Goal: Information Seeking & Learning: Learn about a topic

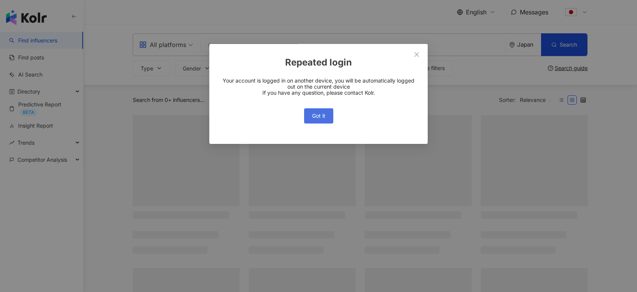
click at [322, 116] on span "Got it" at bounding box center [318, 116] width 13 height 6
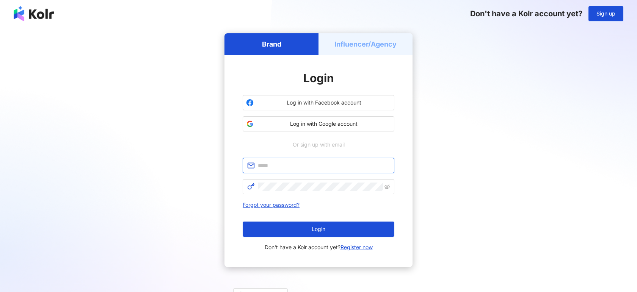
type input "**********"
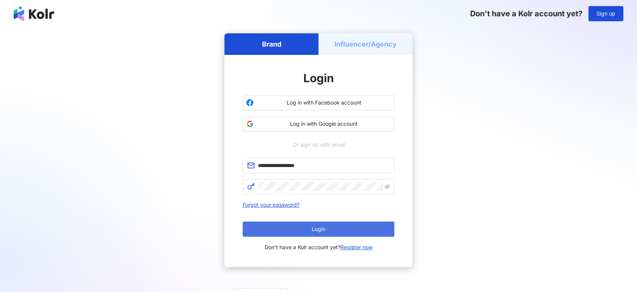
click at [298, 230] on button "Login" at bounding box center [319, 229] width 152 height 15
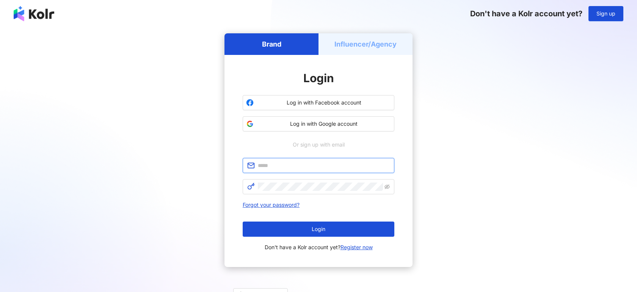
type input "**********"
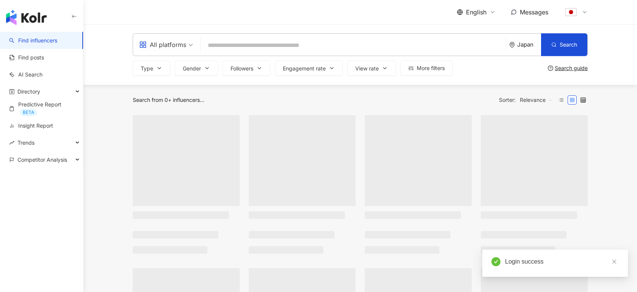
click at [491, 12] on icon at bounding box center [492, 12] width 6 height 6
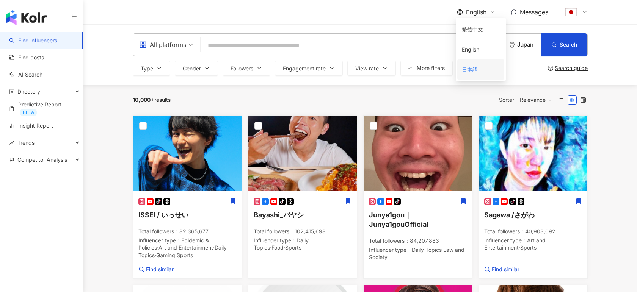
click at [472, 66] on div "日本語" at bounding box center [481, 69] width 38 height 13
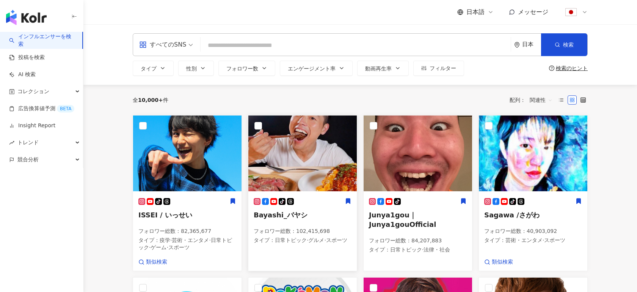
click at [298, 148] on img at bounding box center [302, 154] width 108 height 76
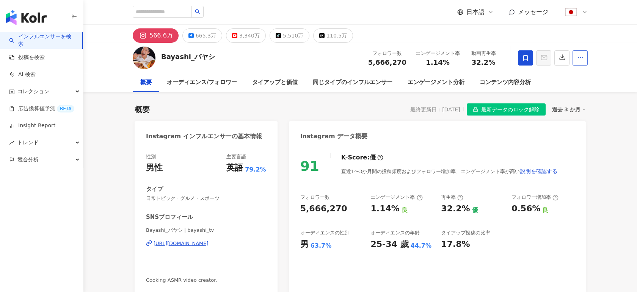
click at [579, 57] on icon "button" at bounding box center [580, 57] width 7 height 7
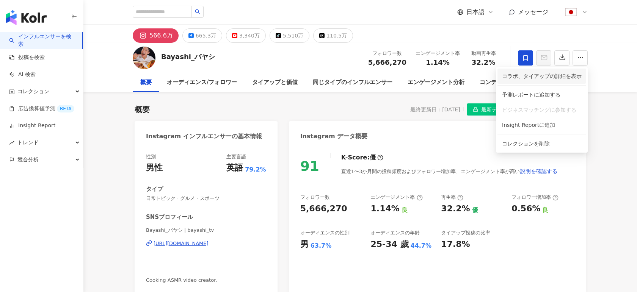
click at [551, 77] on span "コラボ、タイアップの詳細を表示" at bounding box center [542, 76] width 80 height 8
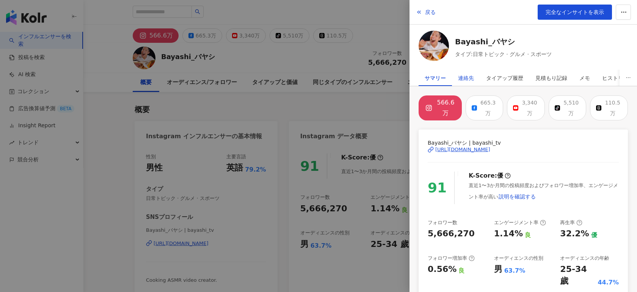
click at [464, 78] on div "連絡先" at bounding box center [466, 78] width 16 height 15
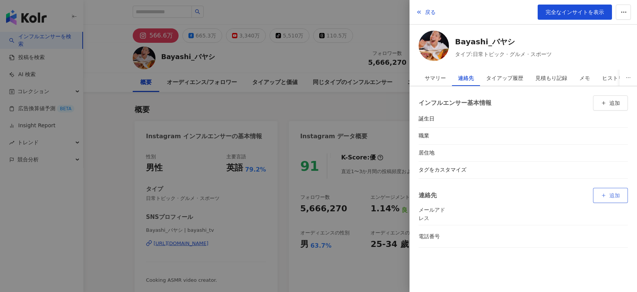
click at [609, 199] on button "追加" at bounding box center [610, 195] width 35 height 15
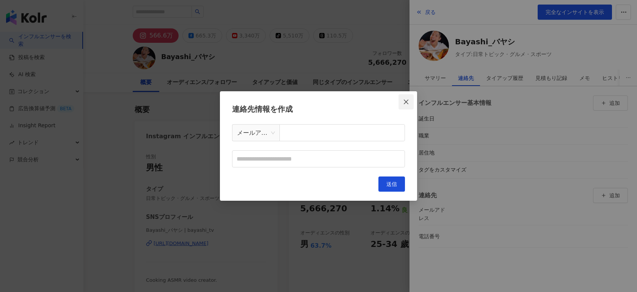
click at [405, 104] on icon "close" at bounding box center [406, 102] width 6 height 6
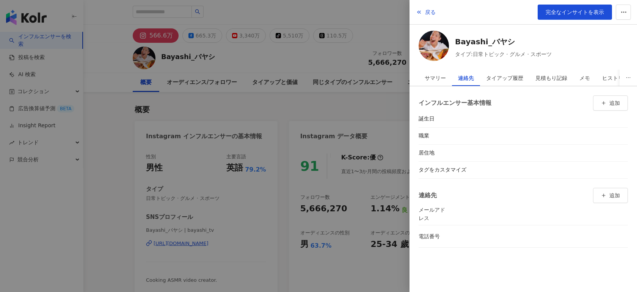
click at [386, 15] on div at bounding box center [318, 146] width 637 height 292
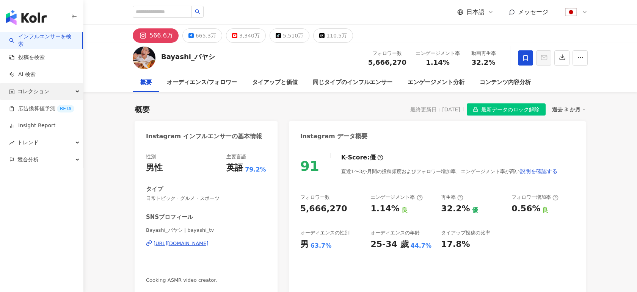
click at [30, 90] on span "コレクション" at bounding box center [33, 91] width 32 height 17
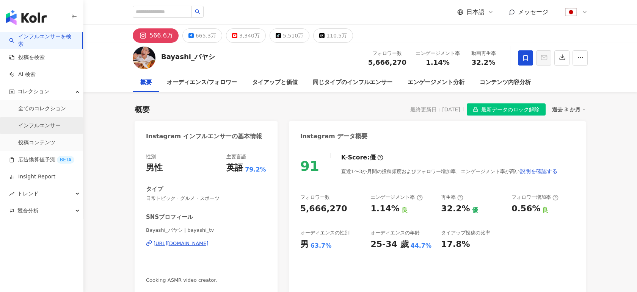
click at [33, 127] on link "インフルエンサー" at bounding box center [39, 126] width 42 height 8
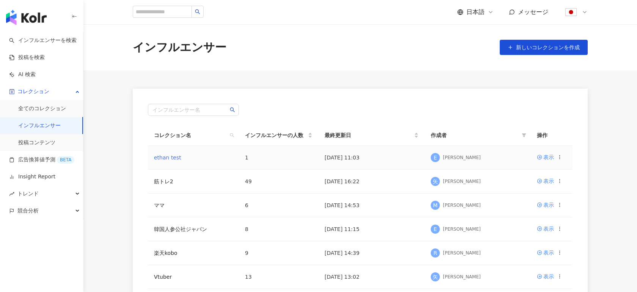
click at [176, 158] on link "ethan test" at bounding box center [167, 158] width 27 height 6
click at [167, 181] on link "筋トレ2" at bounding box center [163, 182] width 19 height 6
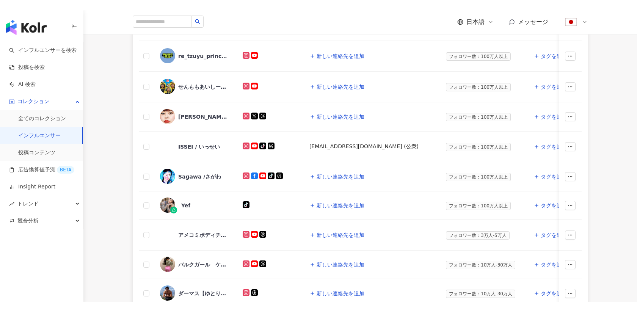
scroll to position [109, 0]
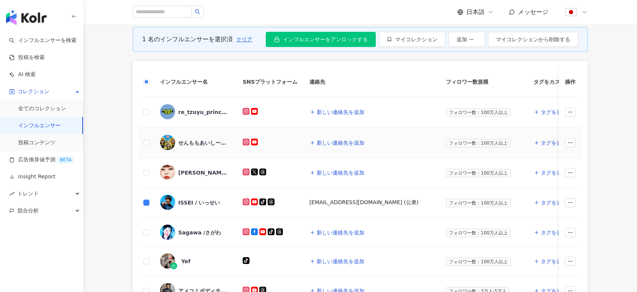
click at [146, 136] on td at bounding box center [146, 143] width 15 height 31
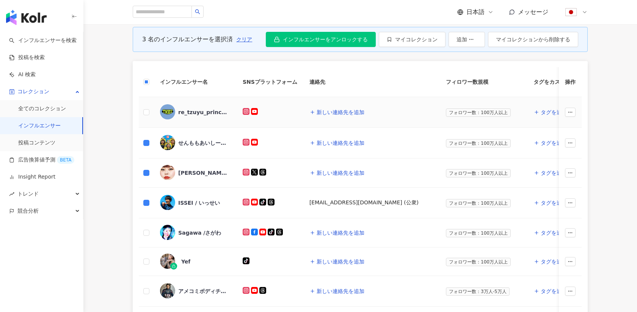
click at [215, 110] on div "re_tzuyu_princess" at bounding box center [202, 112] width 49 height 8
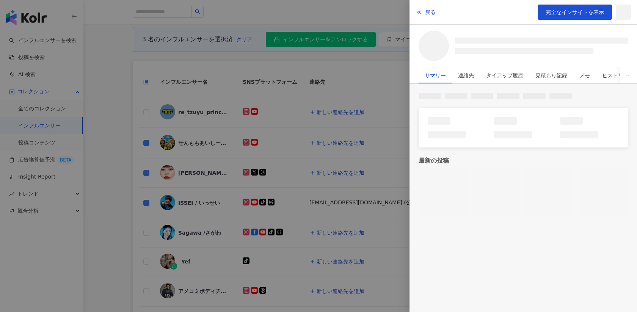
click at [212, 113] on div at bounding box center [318, 156] width 637 height 312
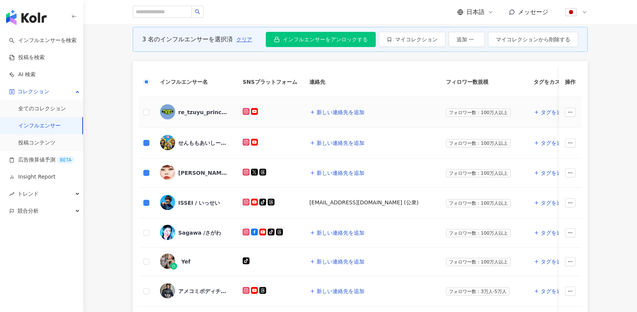
click at [212, 113] on div "re_tzuyu_princess" at bounding box center [202, 112] width 49 height 8
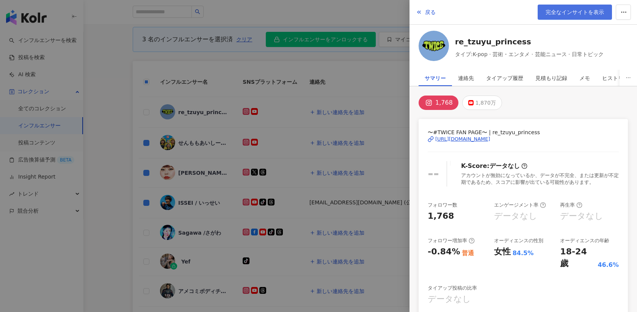
click at [586, 13] on span "完全なインサイトを表示" at bounding box center [575, 12] width 58 height 6
